Goal: Information Seeking & Learning: Check status

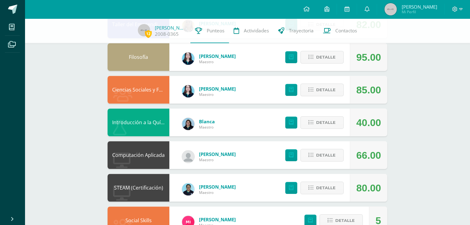
scroll to position [377, 0]
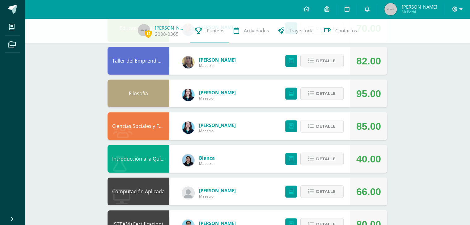
click at [327, 129] on span "Detalle" at bounding box center [325, 126] width 19 height 11
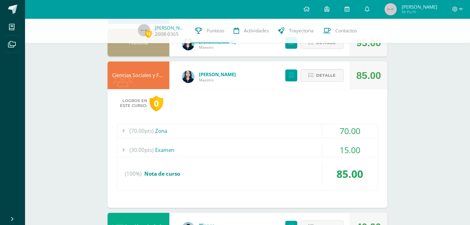
scroll to position [439, 0]
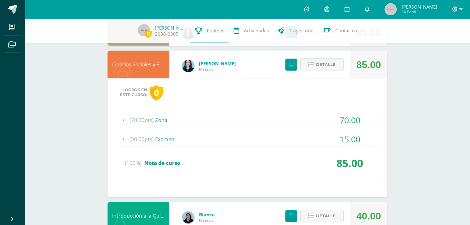
click at [259, 132] on div "(30.00pts) Examen" at bounding box center [247, 139] width 260 height 14
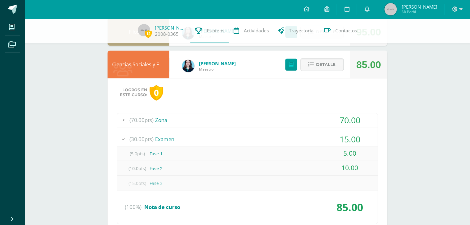
click at [308, 66] on button "Detalle" at bounding box center [321, 64] width 43 height 13
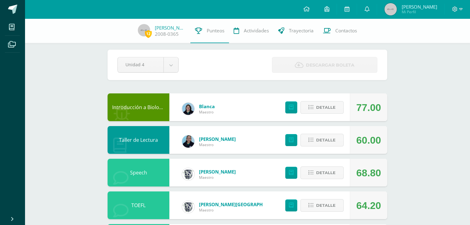
scroll to position [0, 0]
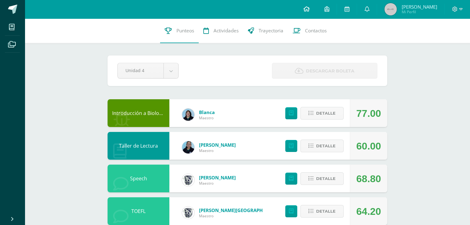
click at [317, 13] on link at bounding box center [306, 9] width 21 height 19
